Goal: Task Accomplishment & Management: Manage account settings

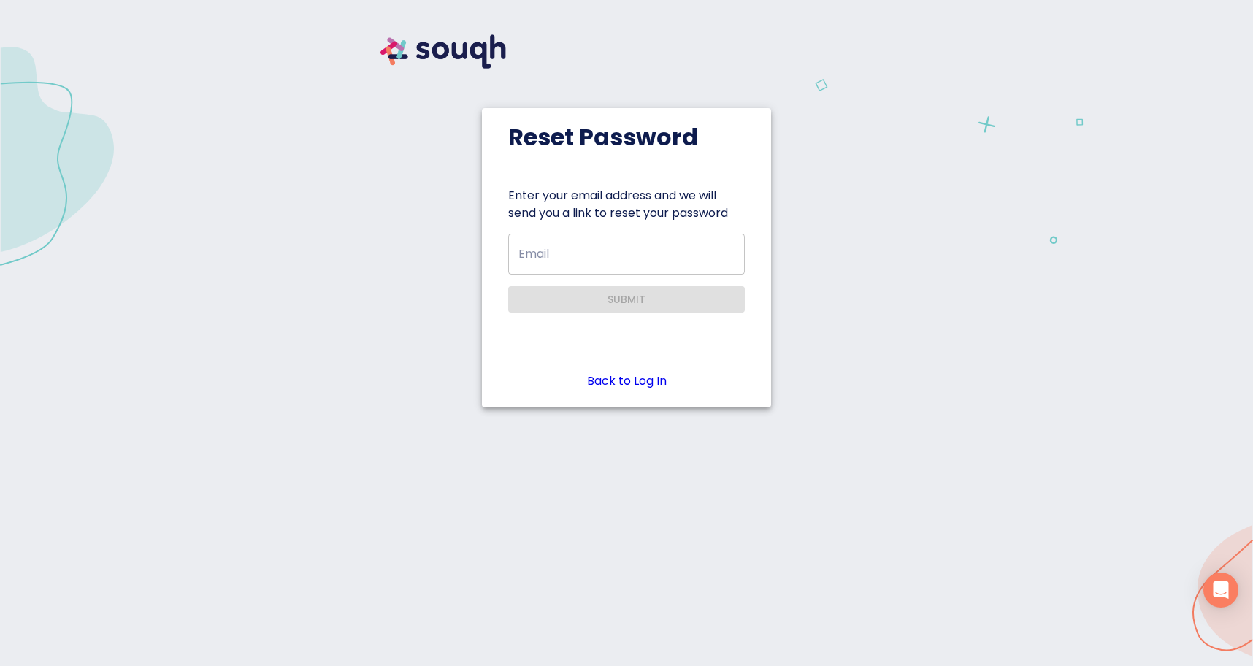
click at [607, 248] on input "Email" at bounding box center [626, 254] width 236 height 41
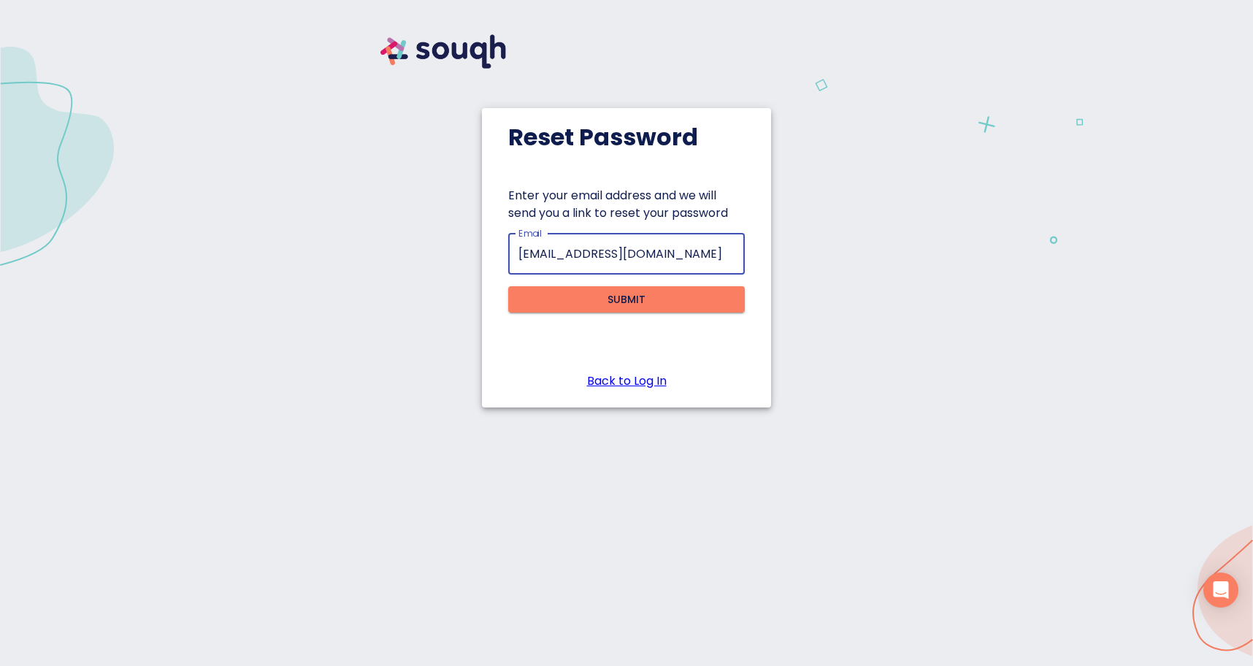
type input "info@troninc.com"
click at [601, 296] on span "Submit" at bounding box center [626, 299] width 213 height 18
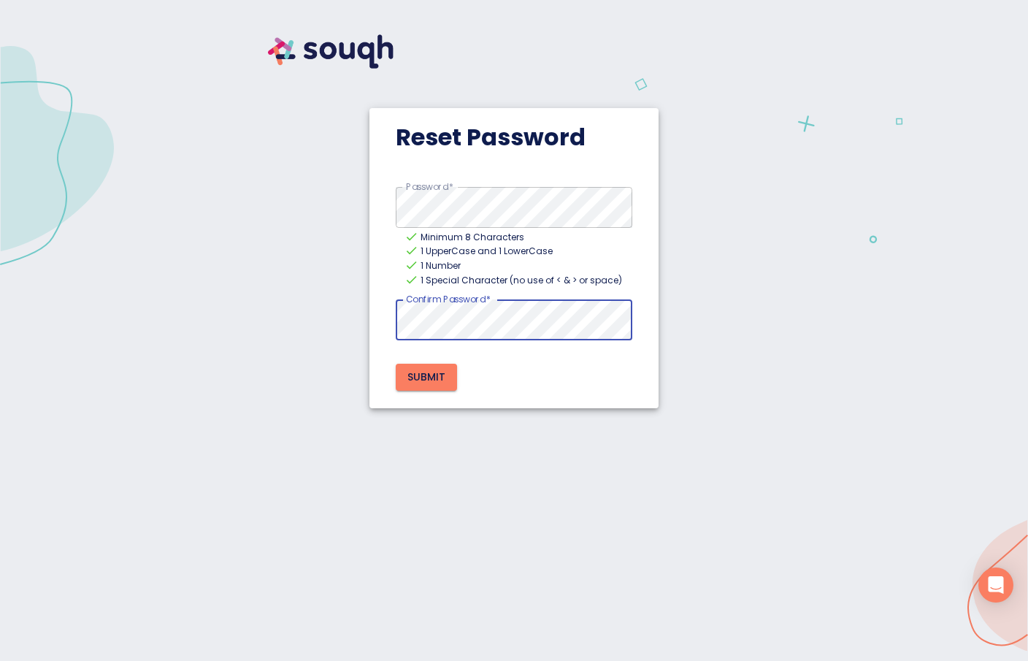
click at [437, 374] on span "Submit" at bounding box center [426, 377] width 38 height 18
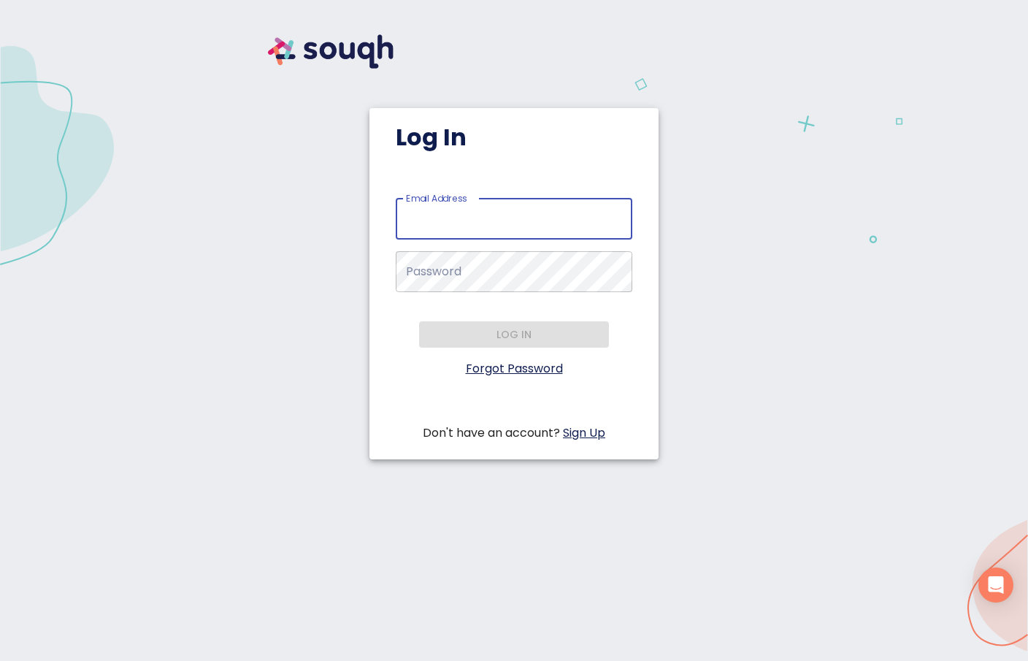
click at [478, 217] on input "Email Address   *" at bounding box center [514, 219] width 236 height 41
type input "info@troninc.com"
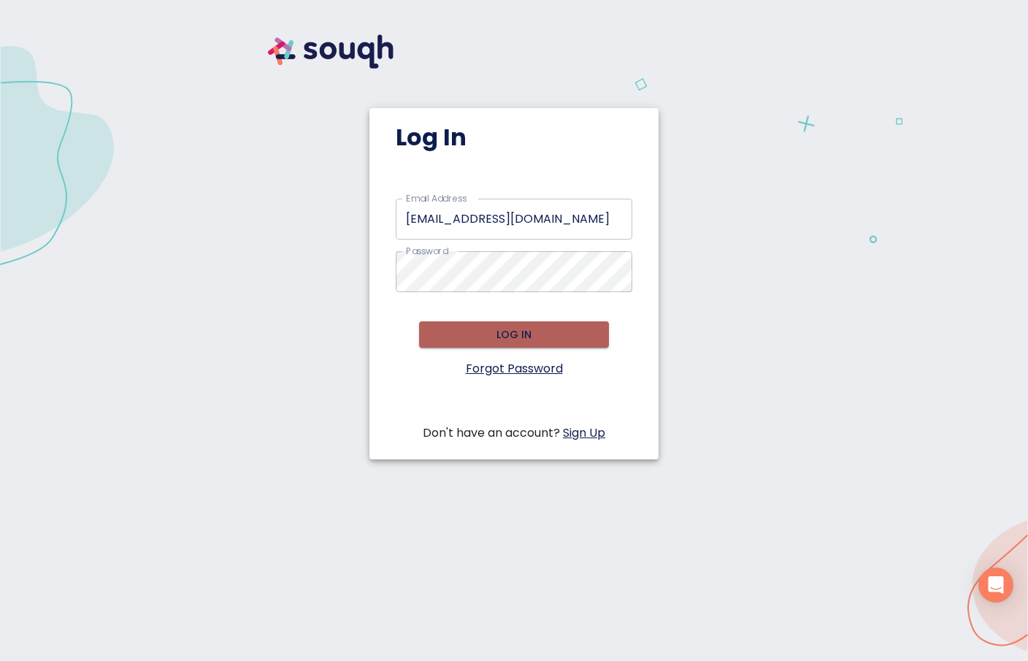
click at [515, 331] on span "Log in" at bounding box center [514, 335] width 166 height 18
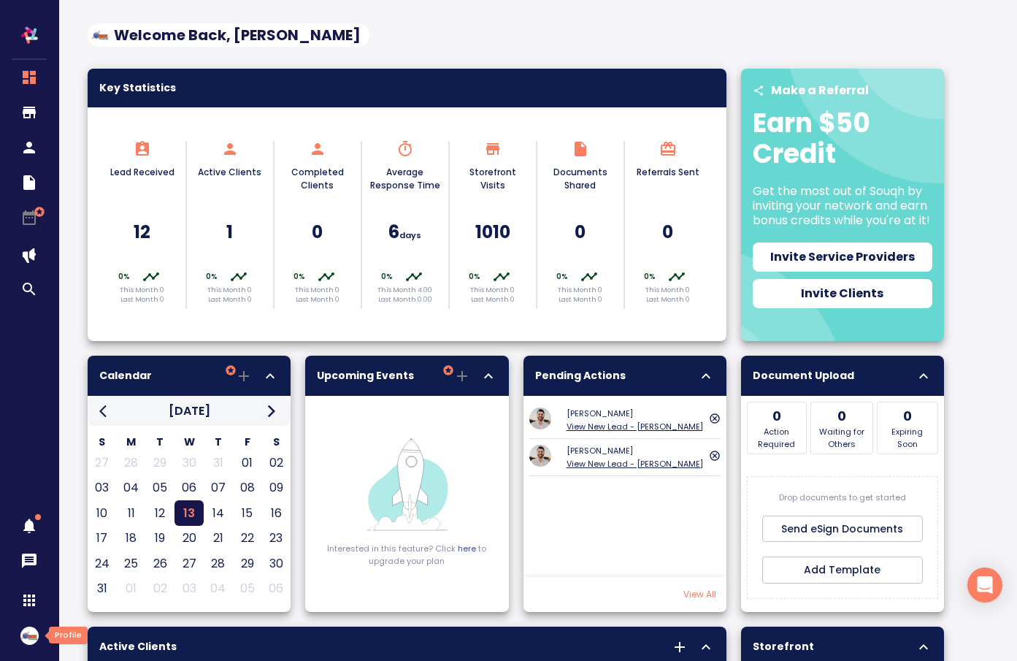
click at [28, 636] on img "button" at bounding box center [29, 635] width 18 height 18
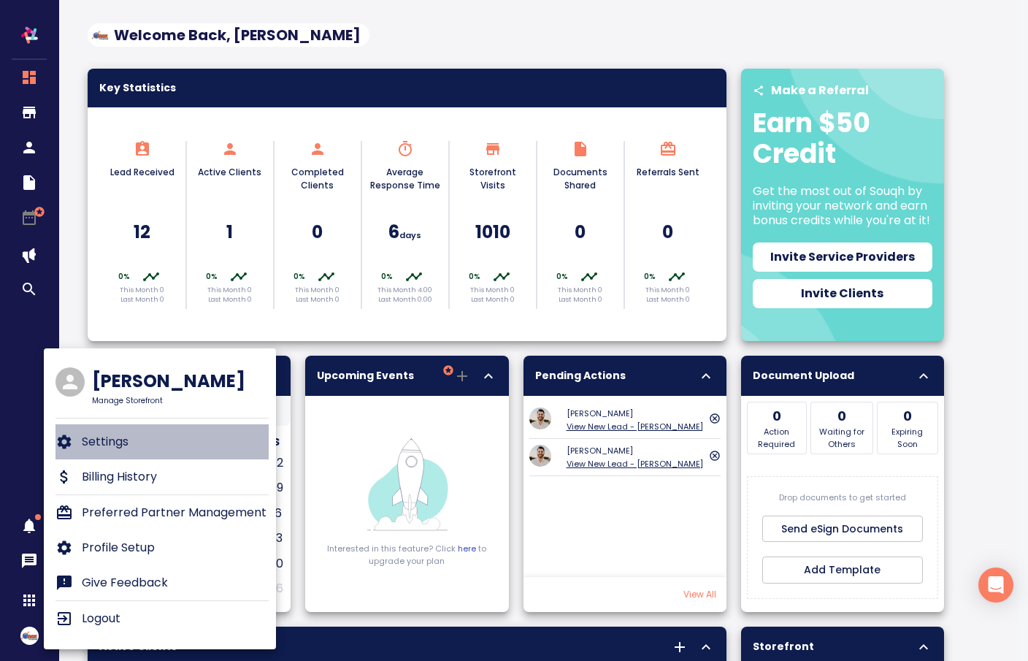
click at [162, 443] on li "Settings" at bounding box center [161, 441] width 213 height 35
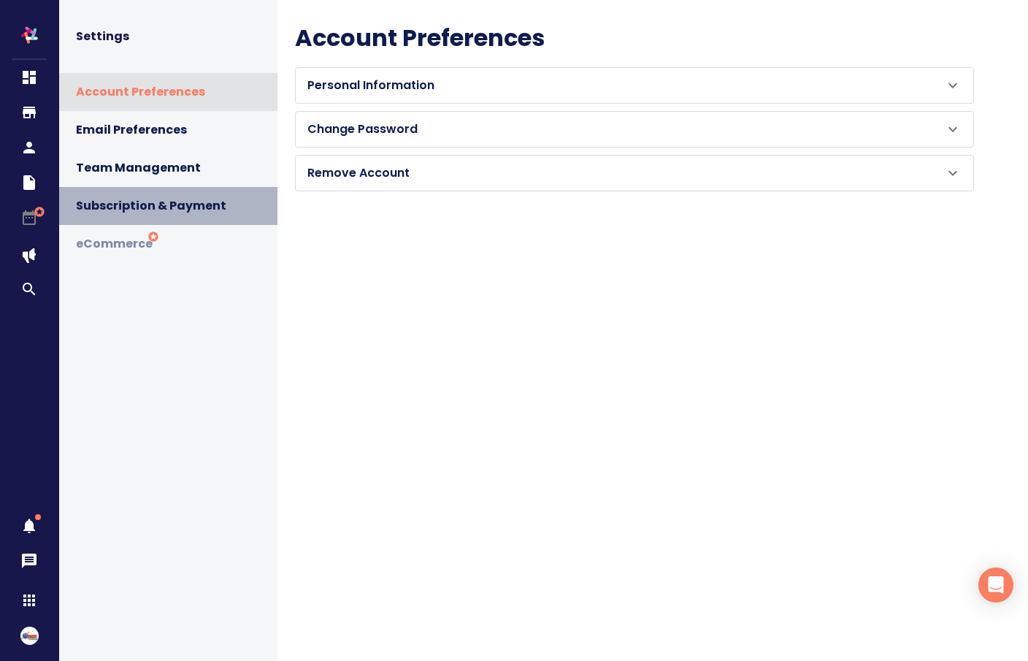
click at [201, 201] on span "Subscription & Payment" at bounding box center [171, 206] width 190 height 20
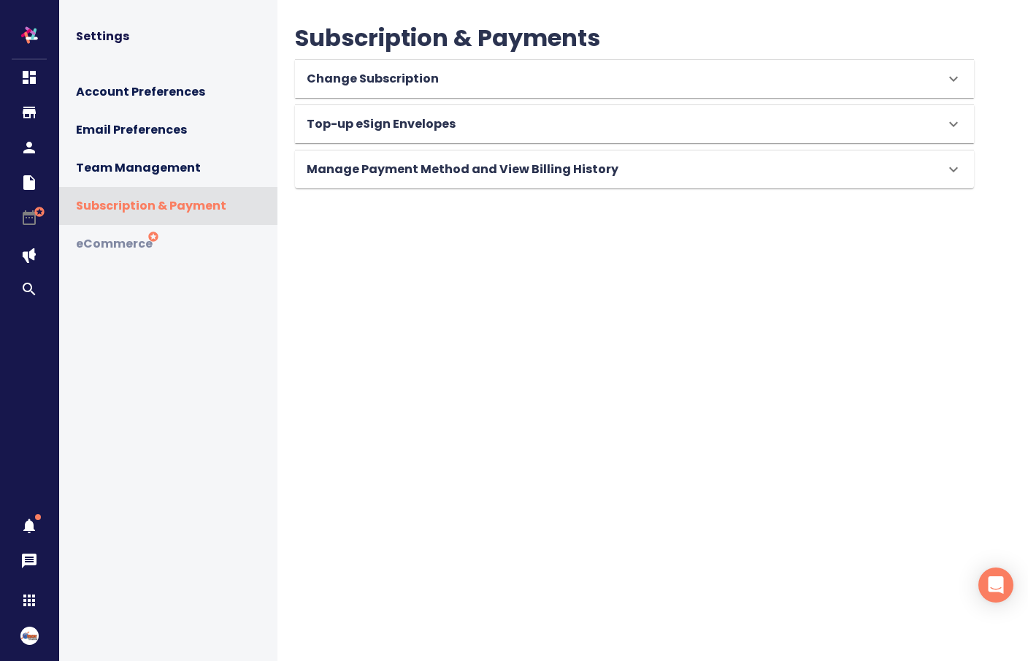
click at [647, 175] on div "Manage Payment Method and View Billing History" at bounding box center [621, 169] width 629 height 20
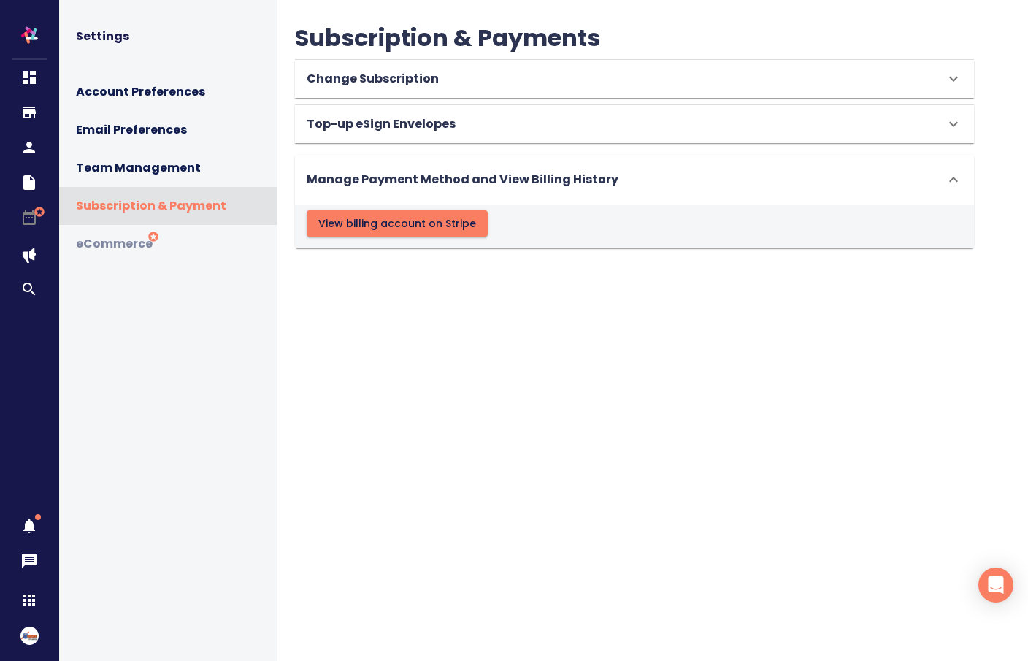
click at [485, 120] on div "Top-up eSign Envelopes" at bounding box center [621, 124] width 629 height 20
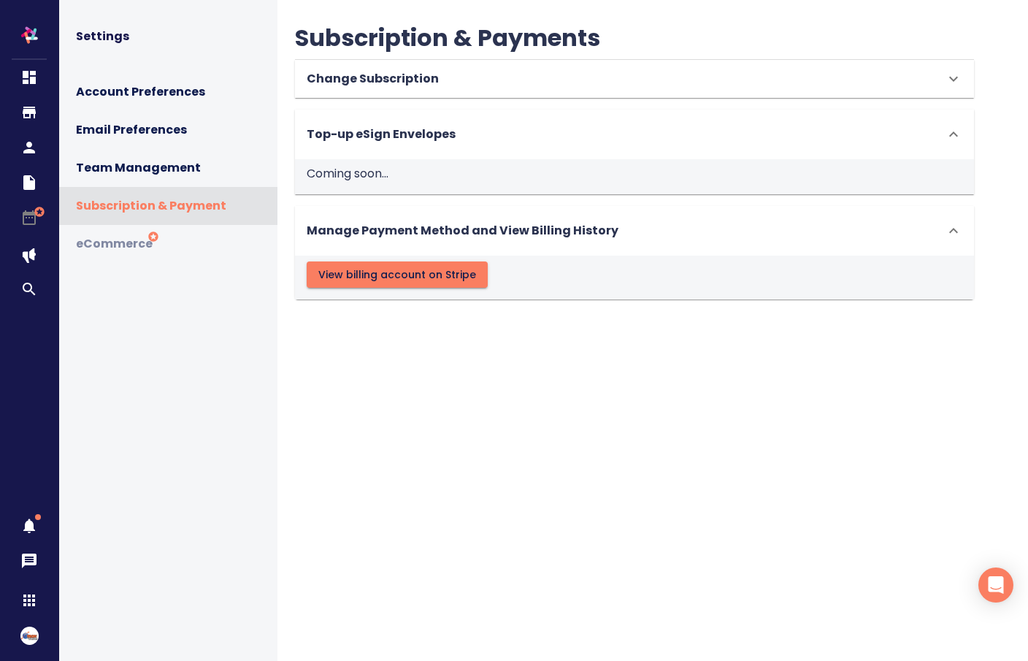
click at [477, 78] on div "Change Subscription" at bounding box center [621, 79] width 629 height 20
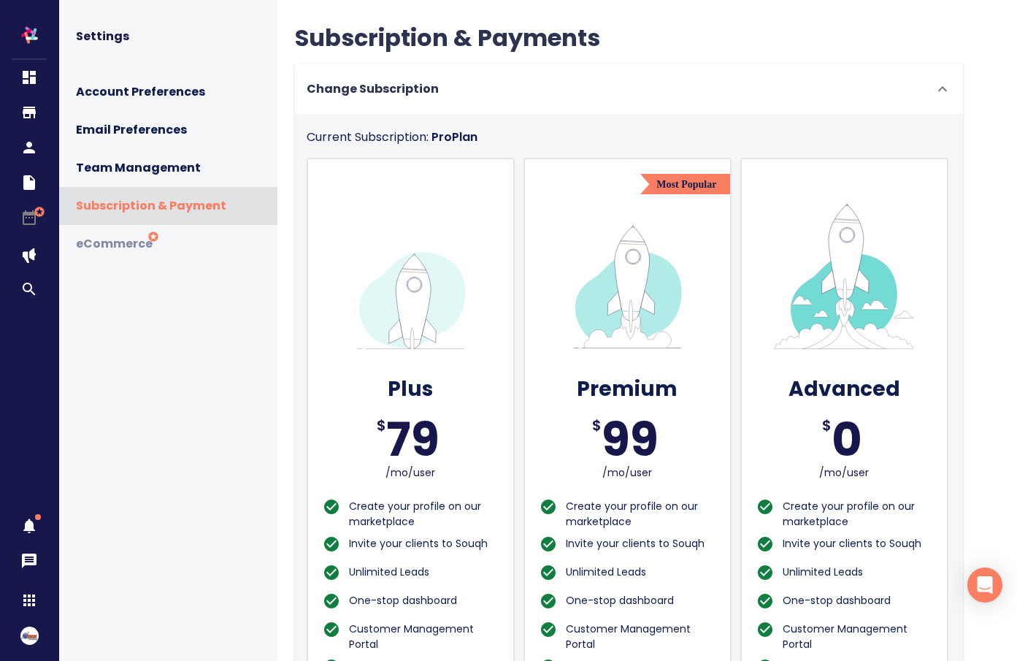
click at [478, 79] on div "Change Subscription" at bounding box center [616, 89] width 618 height 20
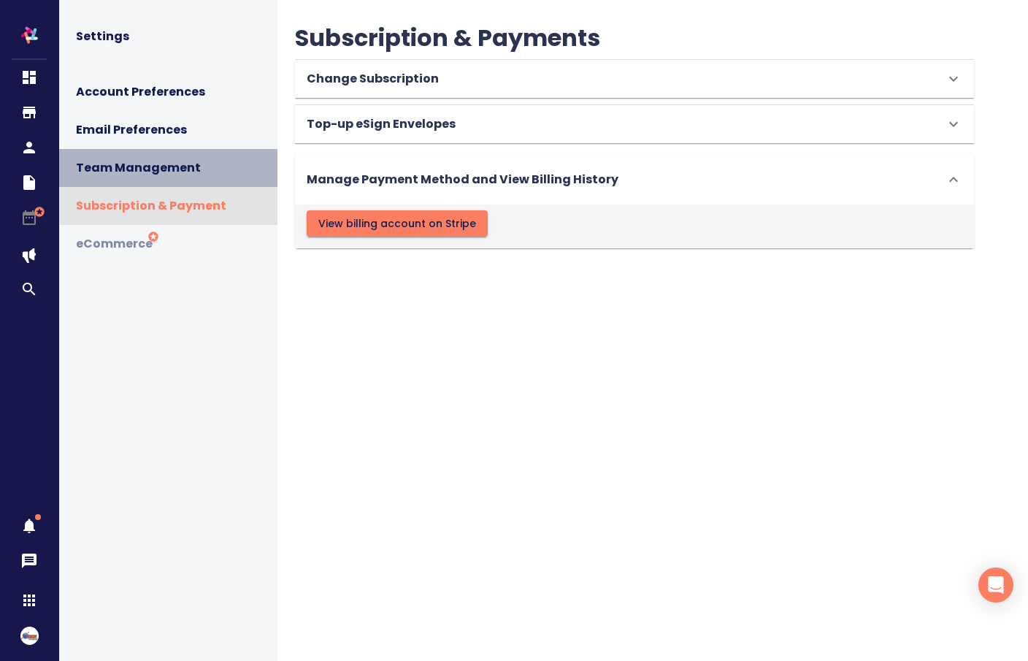
click at [184, 171] on span "Team Management" at bounding box center [171, 168] width 190 height 20
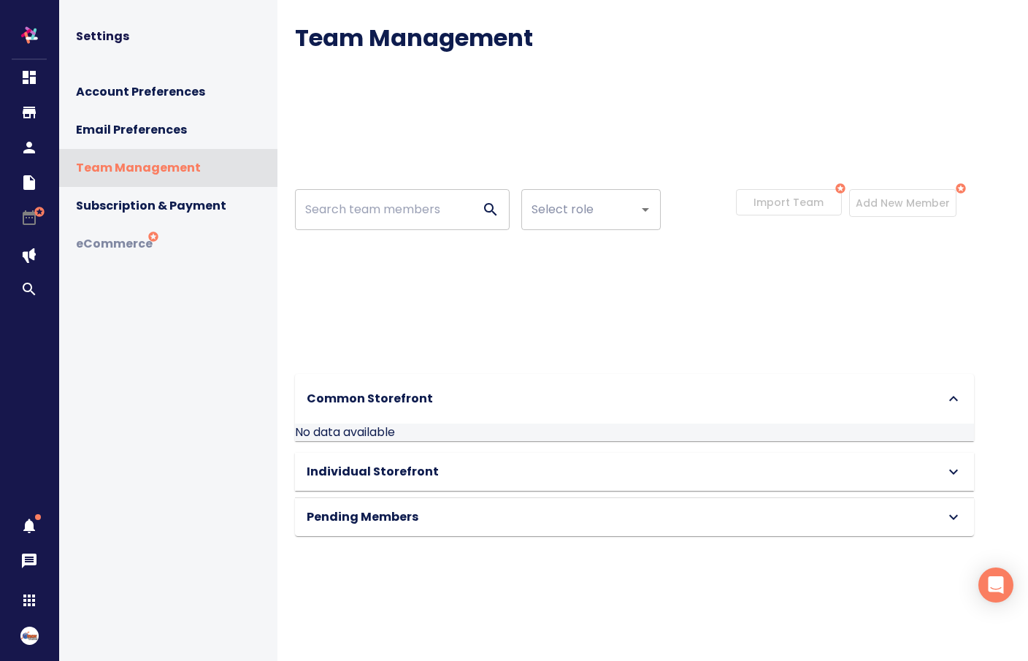
click at [167, 136] on span "Email Preferences" at bounding box center [171, 130] width 190 height 20
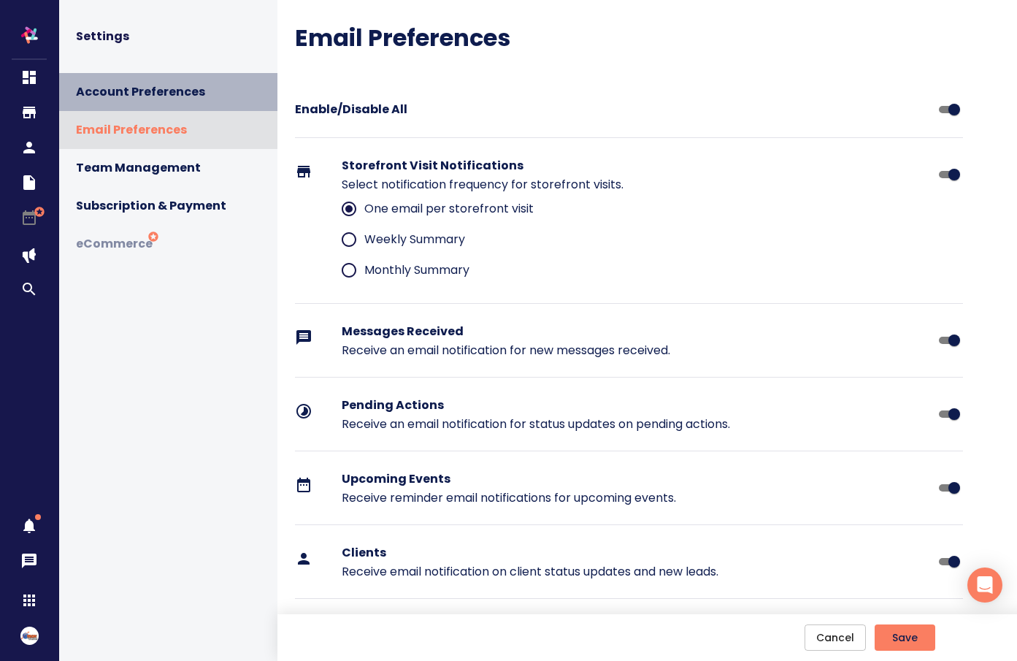
click at [185, 97] on span "Account Preferences" at bounding box center [171, 92] width 190 height 20
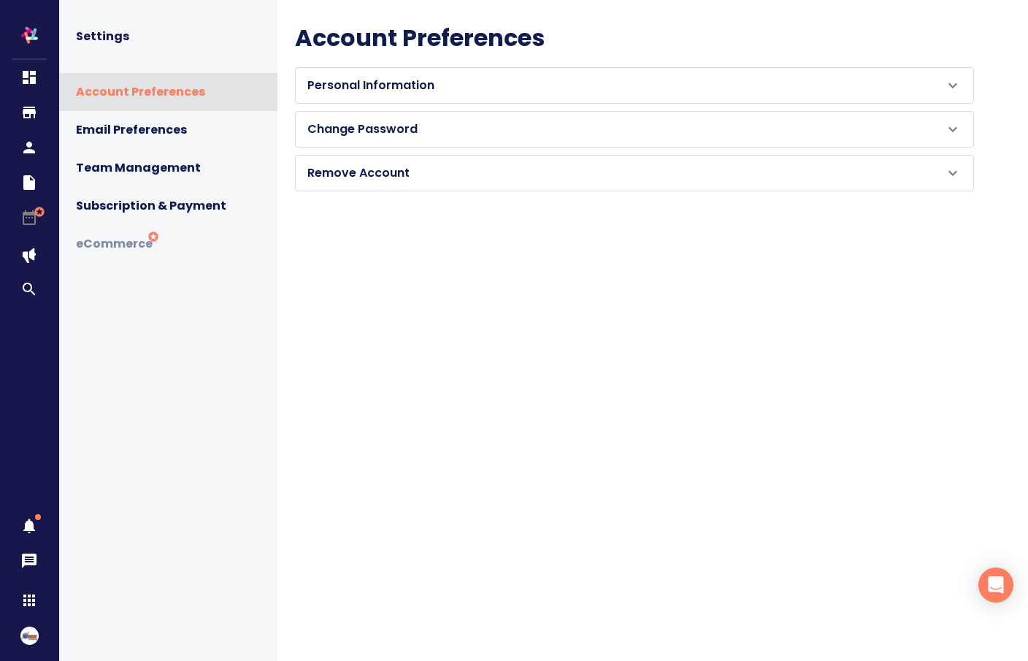
click at [381, 88] on p "Personal Information" at bounding box center [370, 86] width 127 height 18
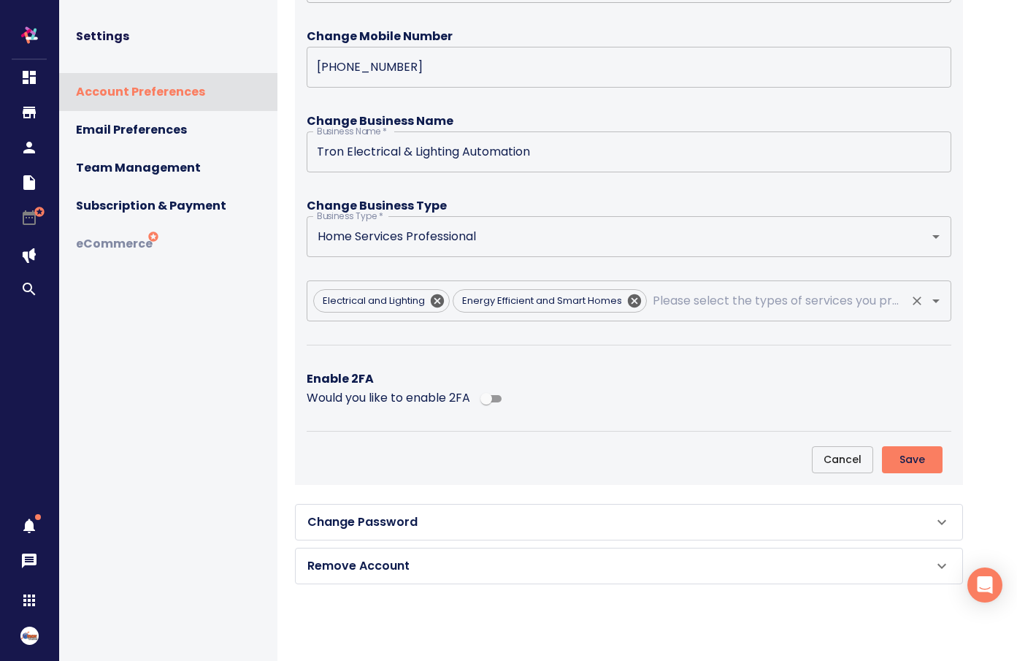
scroll to position [191, 0]
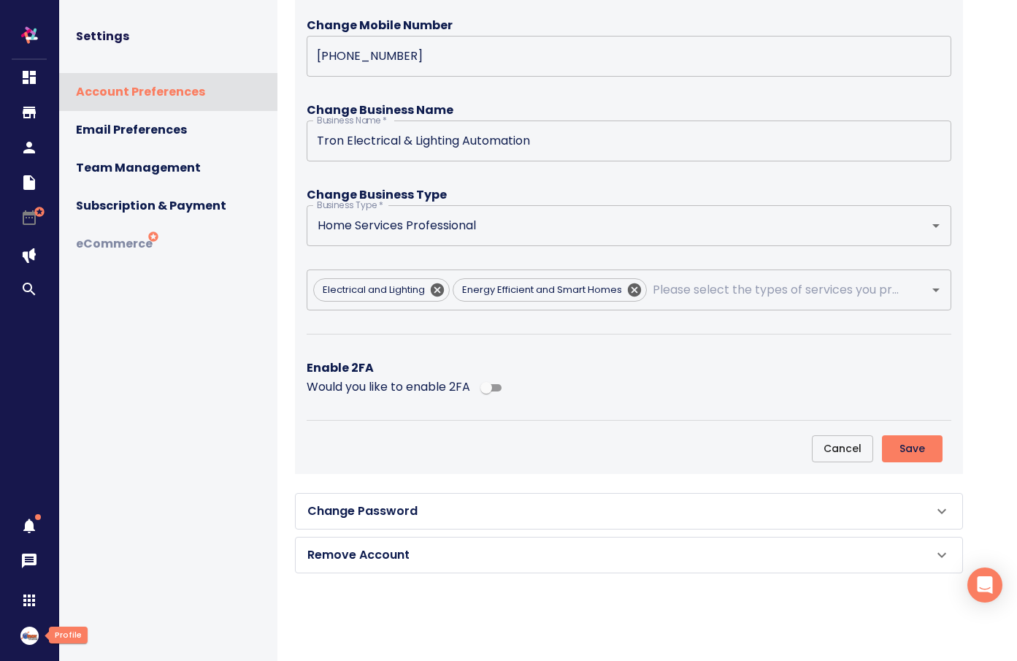
click at [34, 631] on img "button" at bounding box center [29, 635] width 18 height 18
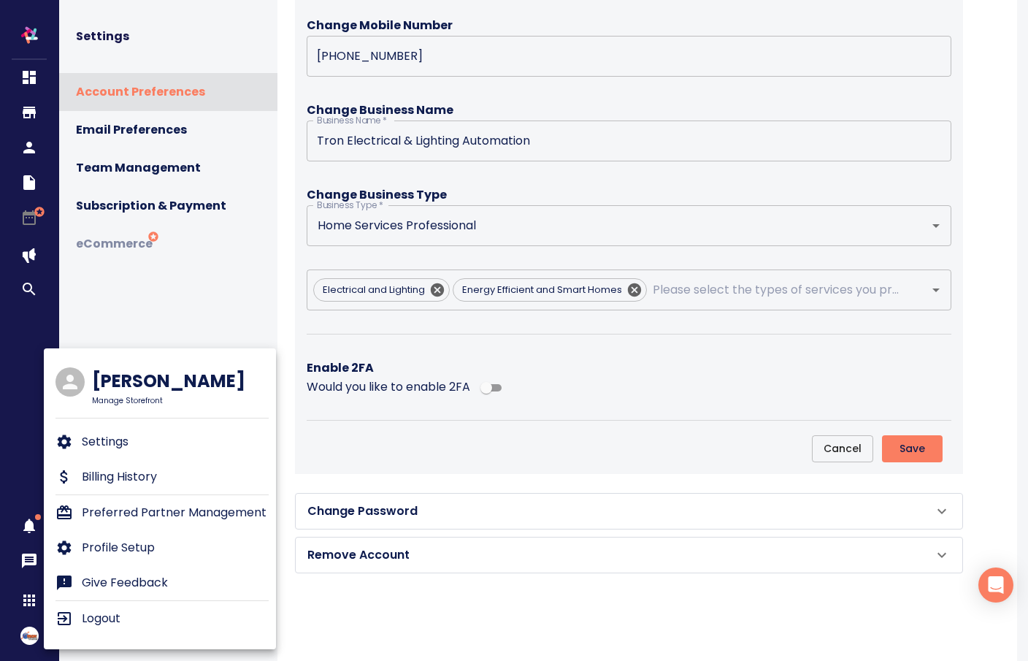
click at [128, 436] on p "Settings" at bounding box center [105, 442] width 47 height 18
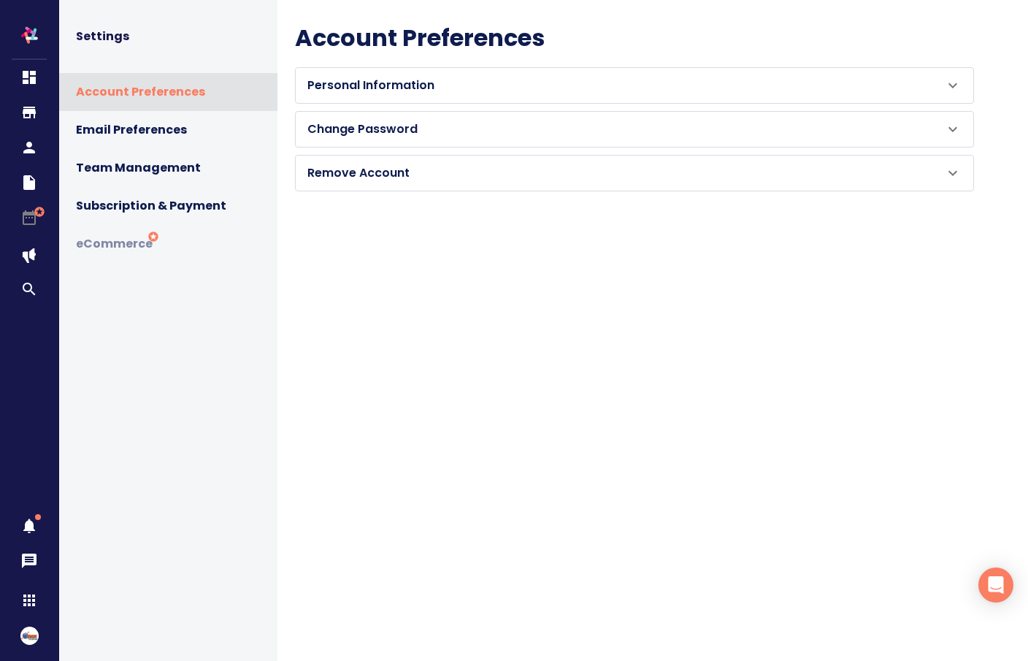
click at [173, 212] on span "Subscription & Payment" at bounding box center [171, 206] width 190 height 20
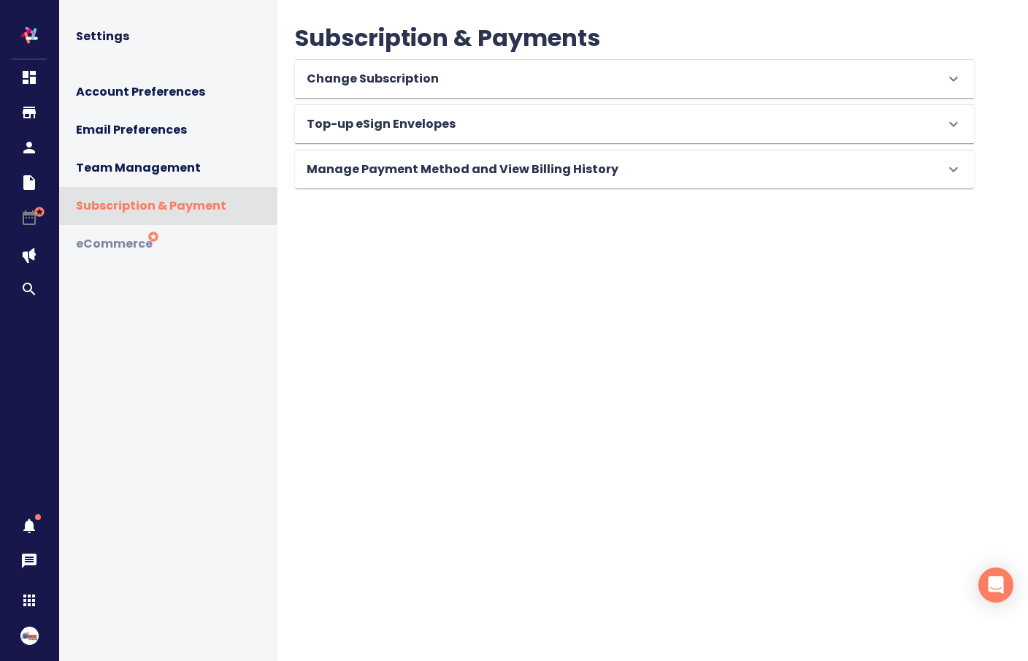
click at [510, 174] on h6 "Manage Payment Method and View Billing History" at bounding box center [463, 169] width 312 height 20
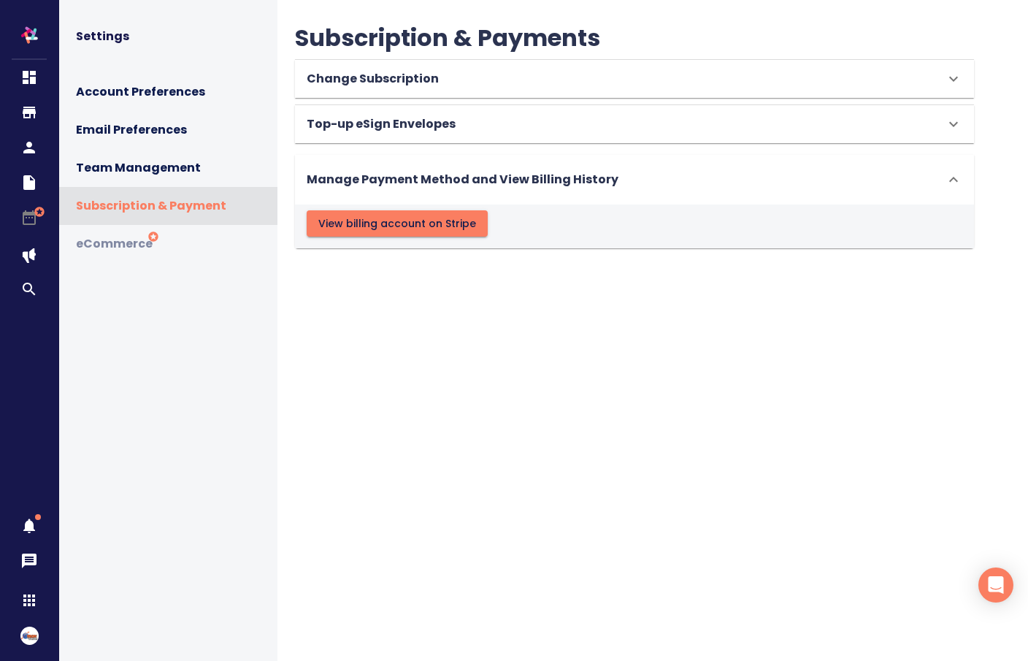
click at [445, 227] on span "View billing account on Stripe" at bounding box center [397, 224] width 158 height 18
